Goal: Information Seeking & Learning: Learn about a topic

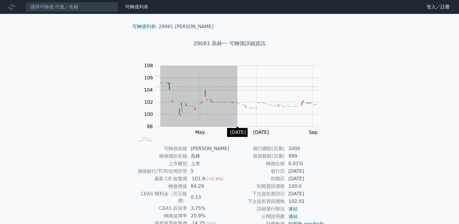
click at [237, 87] on rect "Chart" at bounding box center [236, 96] width 162 height 61
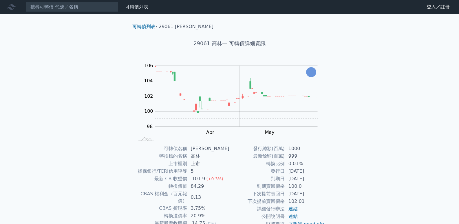
click at [205, 118] on rect "Chart" at bounding box center [236, 96] width 162 height 61
